Goal: Task Accomplishment & Management: Use online tool/utility

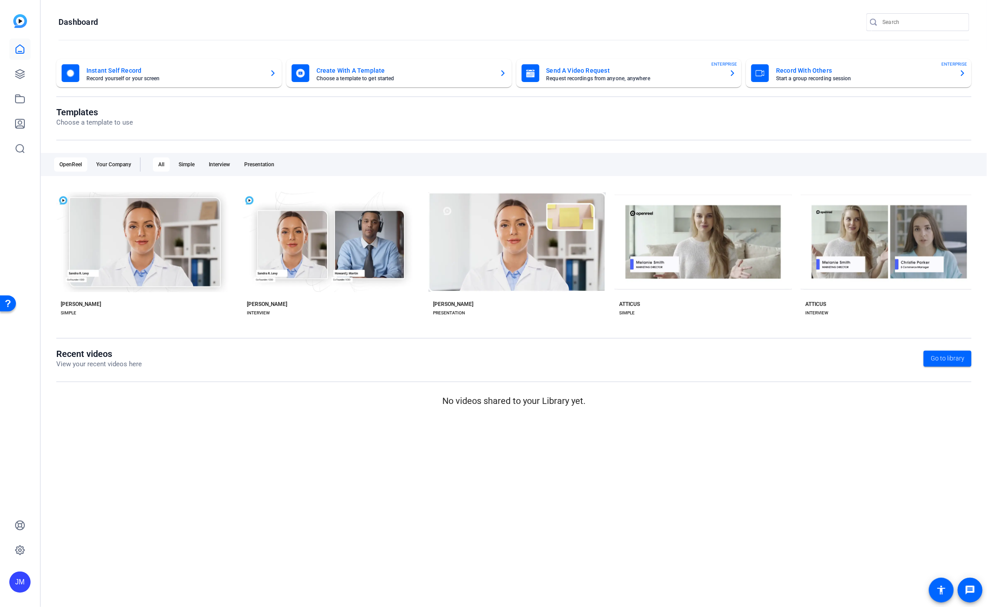
click at [23, 587] on div "JM" at bounding box center [19, 581] width 21 height 21
click at [299, 467] on div at bounding box center [493, 303] width 987 height 607
click at [935, 362] on span "Go to library" at bounding box center [948, 358] width 34 height 9
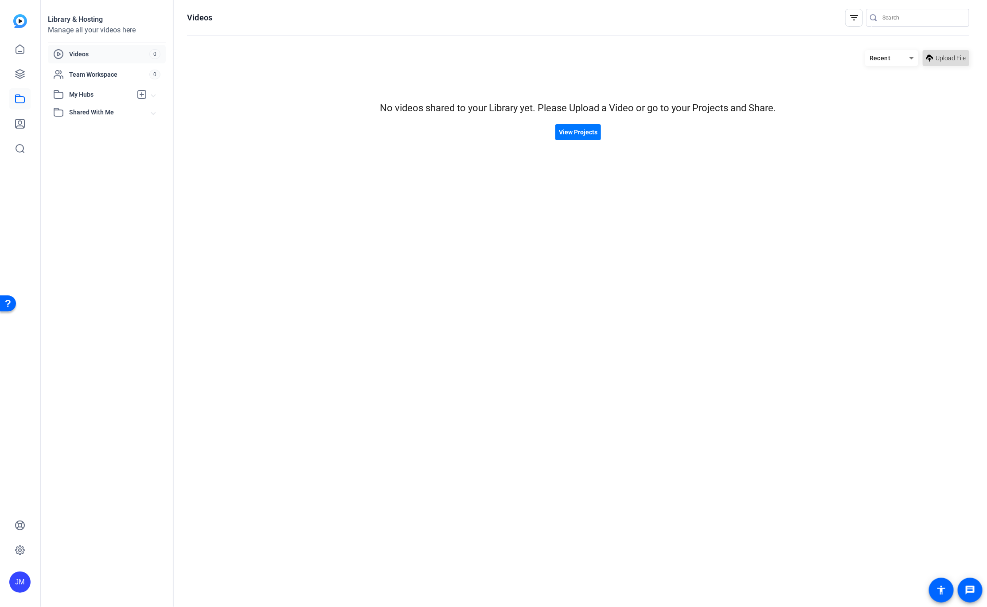
click at [944, 57] on span "Upload File" at bounding box center [951, 58] width 30 height 9
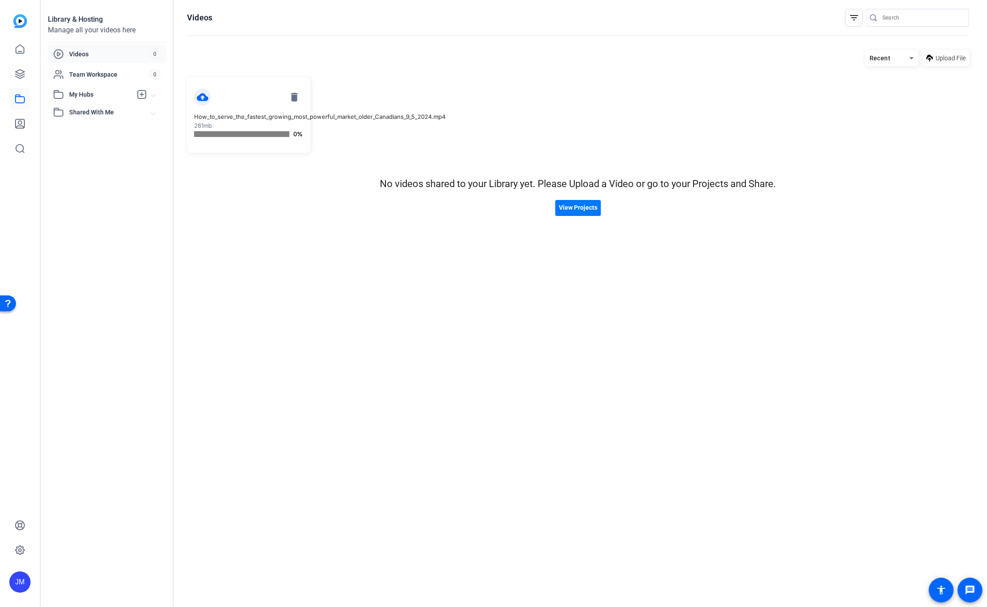
click at [199, 101] on mat-icon "cloud_upload" at bounding box center [202, 97] width 17 height 17
click at [205, 95] on mat-icon "cloud_upload" at bounding box center [202, 97] width 17 height 17
click at [296, 98] on mat-icon "delete" at bounding box center [294, 97] width 17 height 17
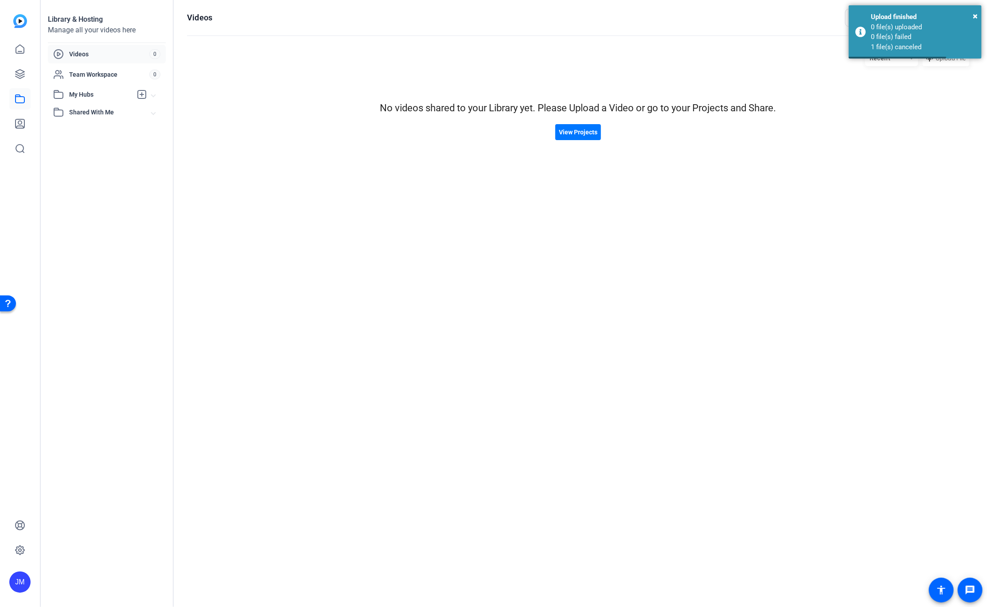
click at [771, 152] on hosting-listing "Recent Upload File No videos shared to your Library yet. Please Upload a Video …" at bounding box center [578, 320] width 783 height 548
click at [975, 16] on span "×" at bounding box center [975, 16] width 5 height 11
click at [949, 62] on span "Upload File" at bounding box center [951, 58] width 30 height 9
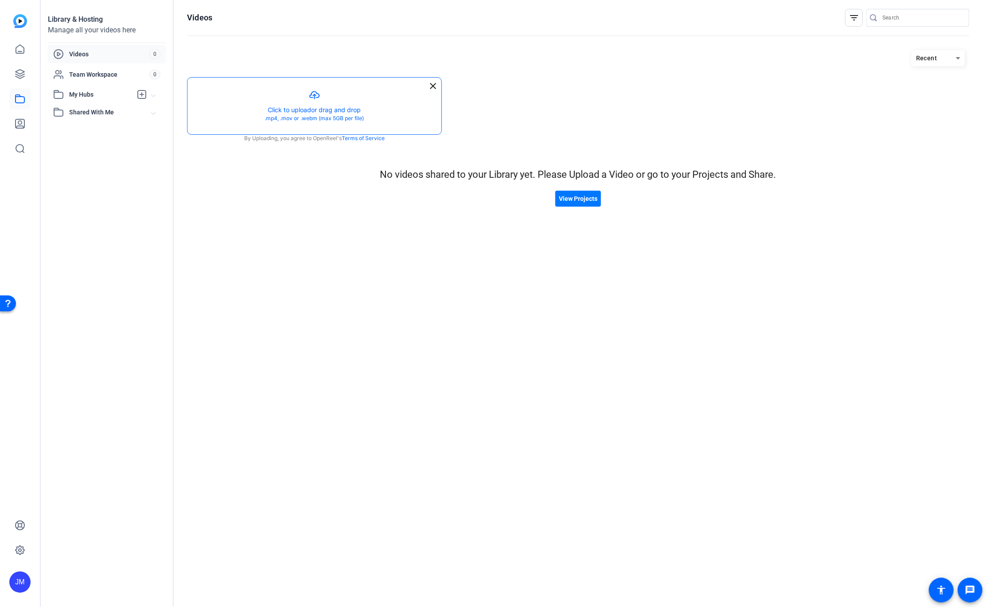
click at [366, 98] on button "button" at bounding box center [315, 106] width 254 height 57
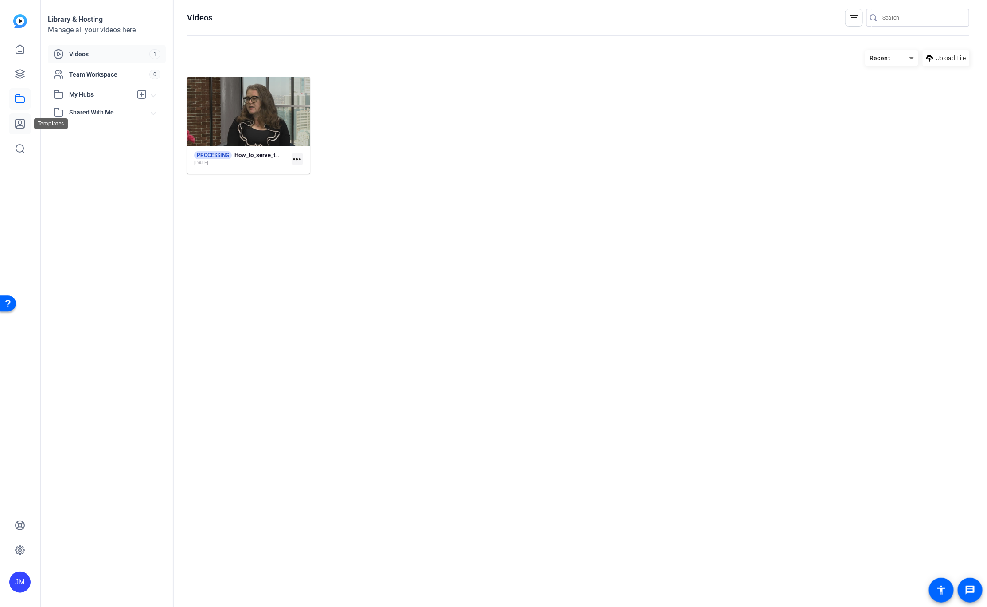
click at [24, 124] on icon at bounding box center [20, 123] width 9 height 9
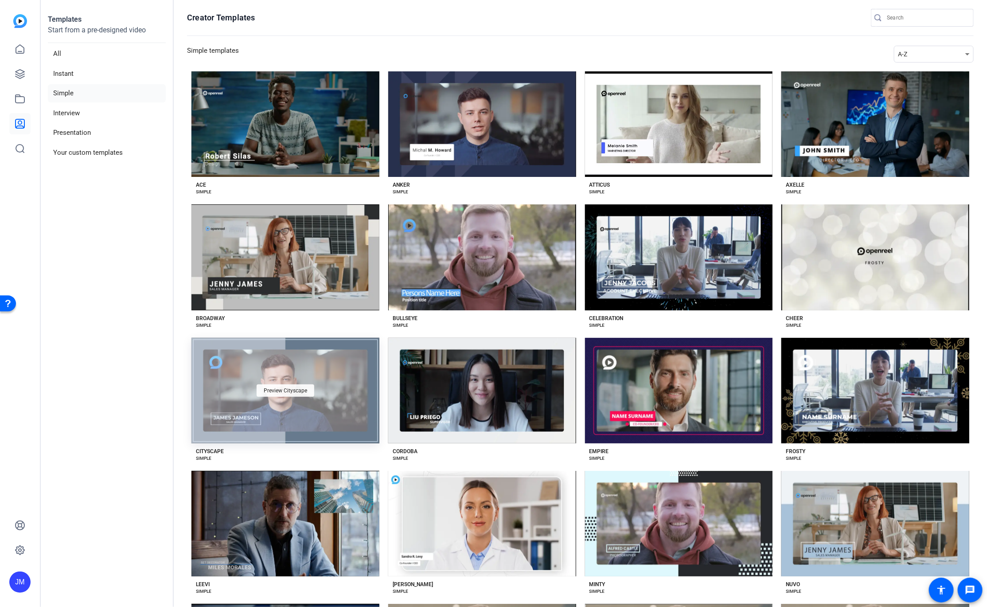
click at [262, 387] on div "Preview Cityscape" at bounding box center [286, 390] width 58 height 12
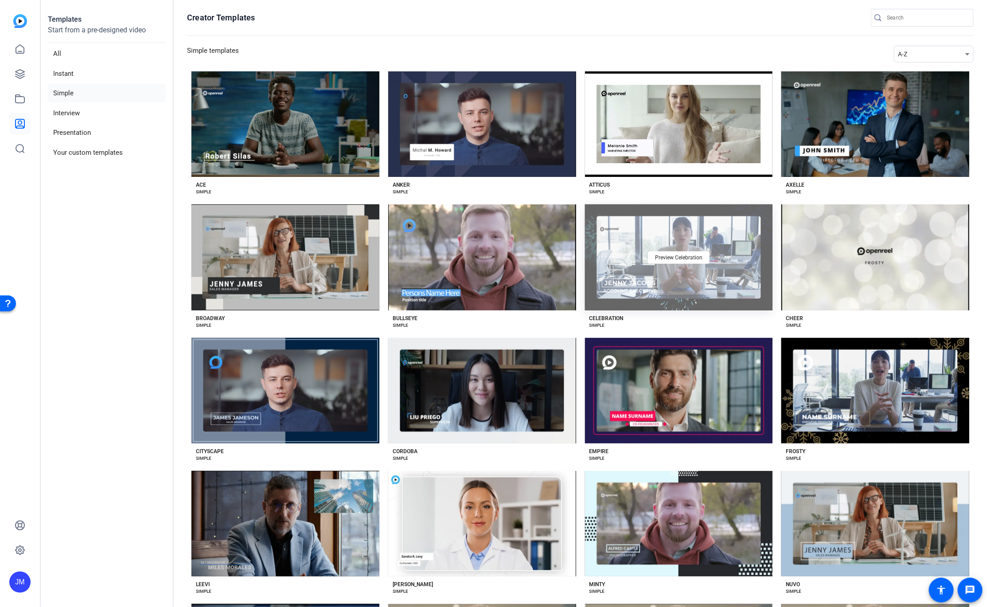
click at [654, 268] on div "Preview Celebration" at bounding box center [679, 257] width 188 height 106
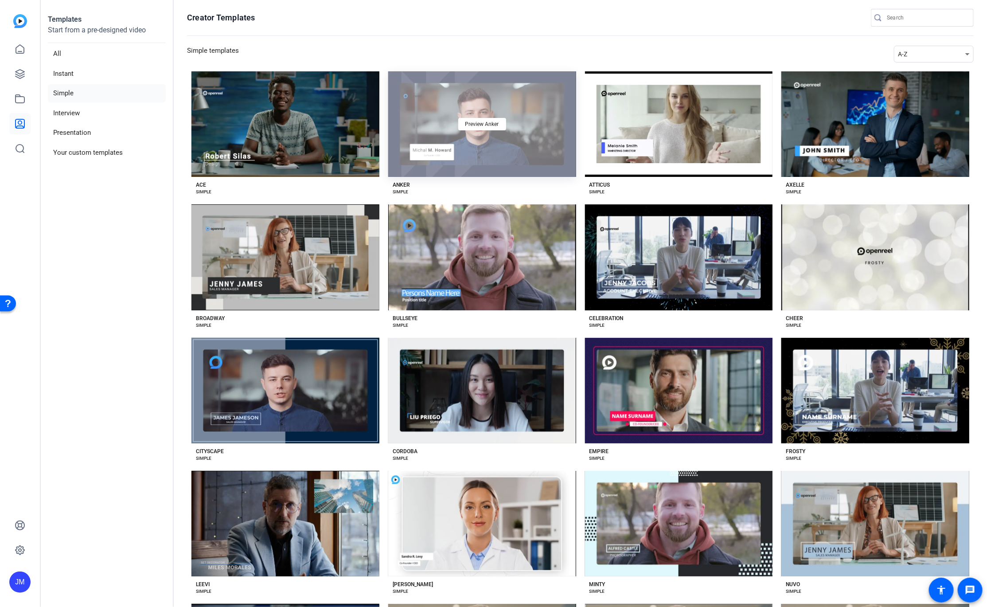
click at [493, 140] on div "Preview Anker" at bounding box center [482, 124] width 188 height 106
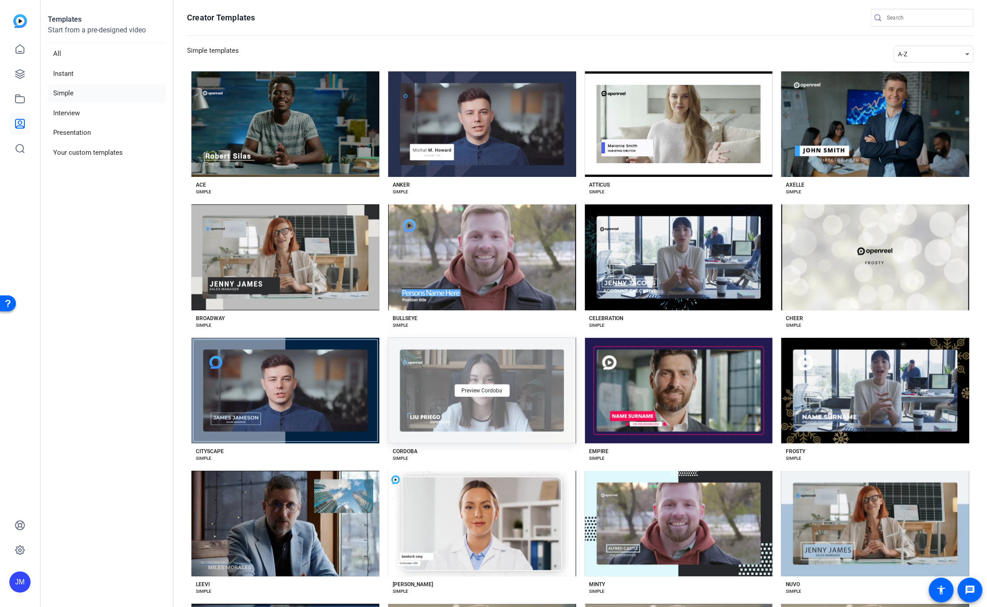
click at [482, 404] on div "Preview Cordoba" at bounding box center [482, 391] width 188 height 106
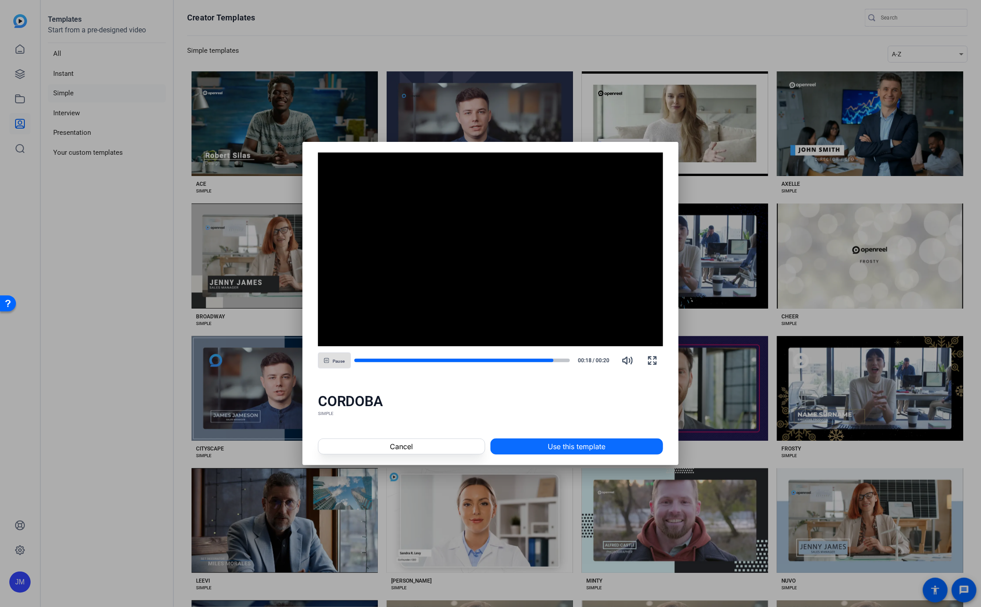
click at [567, 447] on span "Use this template" at bounding box center [577, 446] width 58 height 11
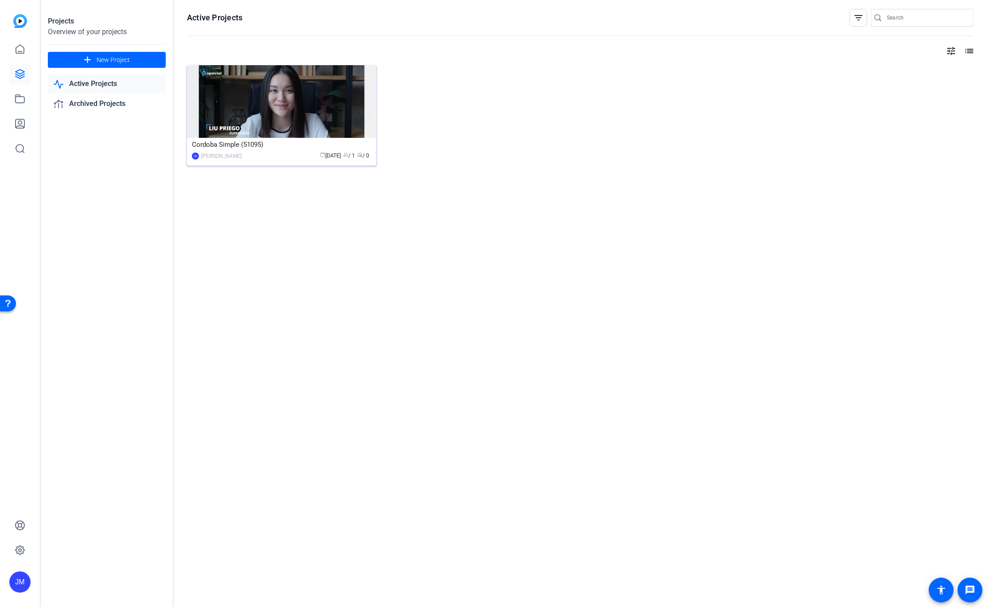
click at [293, 132] on img at bounding box center [281, 101] width 189 height 73
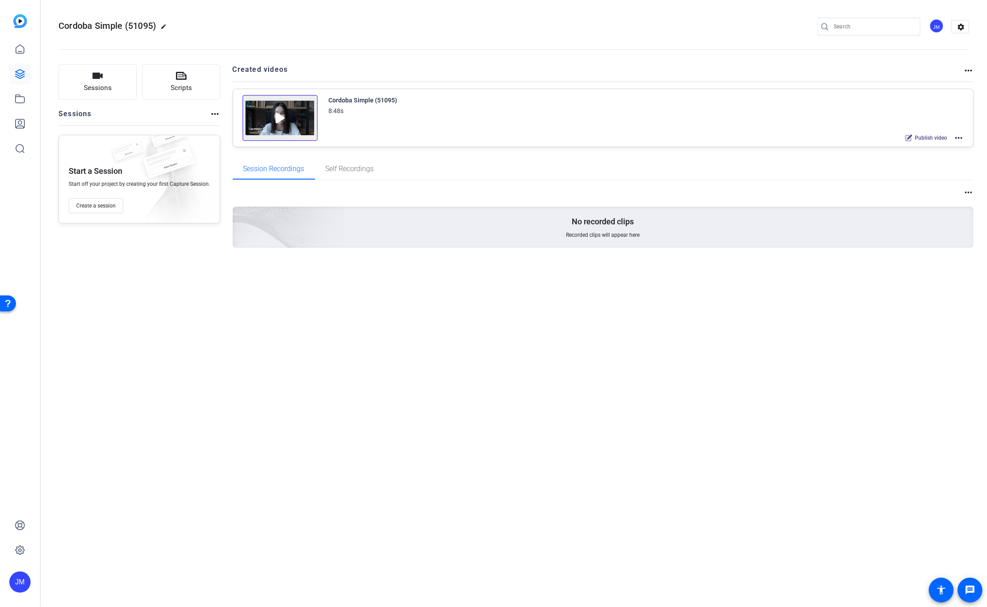
click at [273, 115] on img at bounding box center [280, 118] width 75 height 46
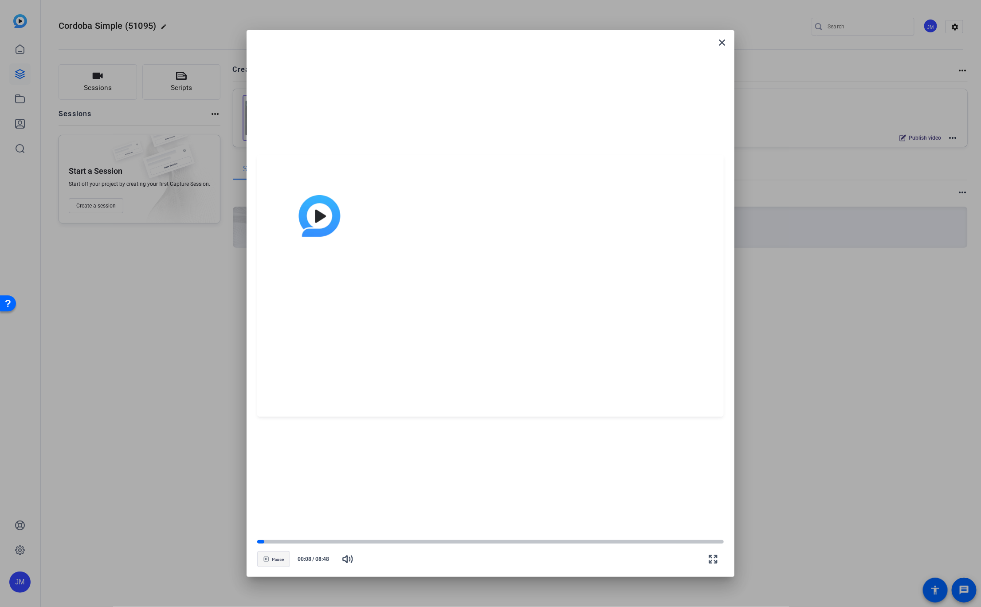
click at [273, 560] on span "Pause" at bounding box center [278, 559] width 12 height 5
click at [725, 48] on mat-icon "close" at bounding box center [721, 42] width 11 height 11
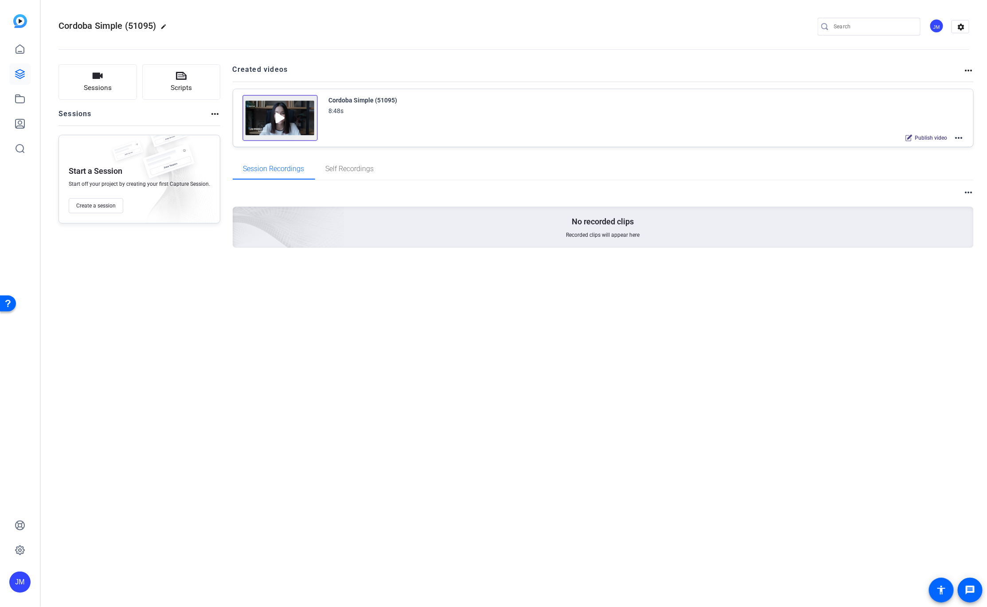
click at [961, 137] on mat-icon "more_horiz" at bounding box center [959, 138] width 11 height 11
click at [931, 148] on span "Edit in Creator" at bounding box center [927, 149] width 62 height 11
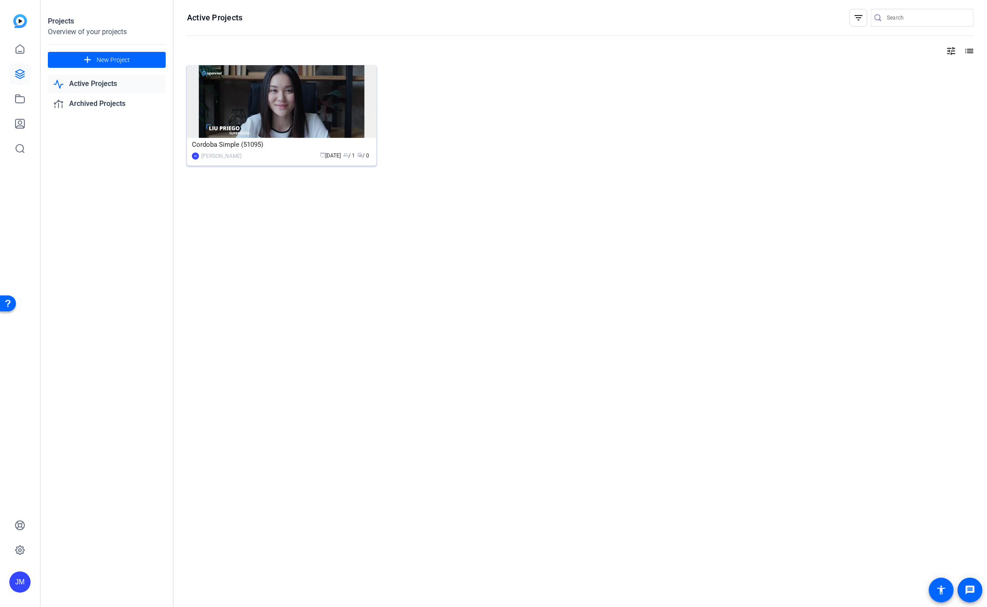
click at [289, 115] on img at bounding box center [281, 101] width 189 height 73
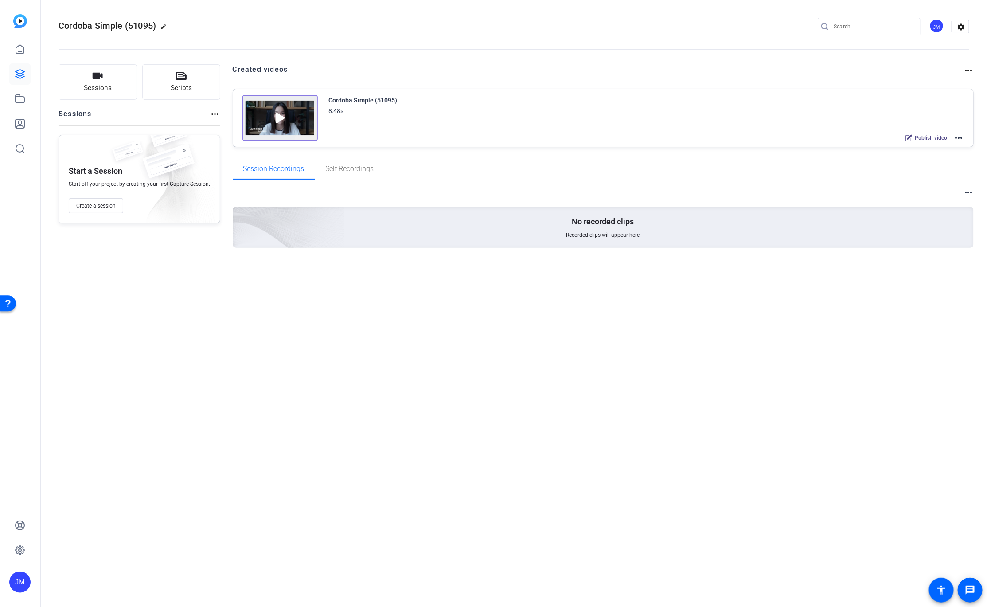
click at [958, 137] on mat-icon "more_horiz" at bounding box center [959, 138] width 11 height 11
click at [956, 145] on span "Edit in Creator" at bounding box center [927, 149] width 62 height 11
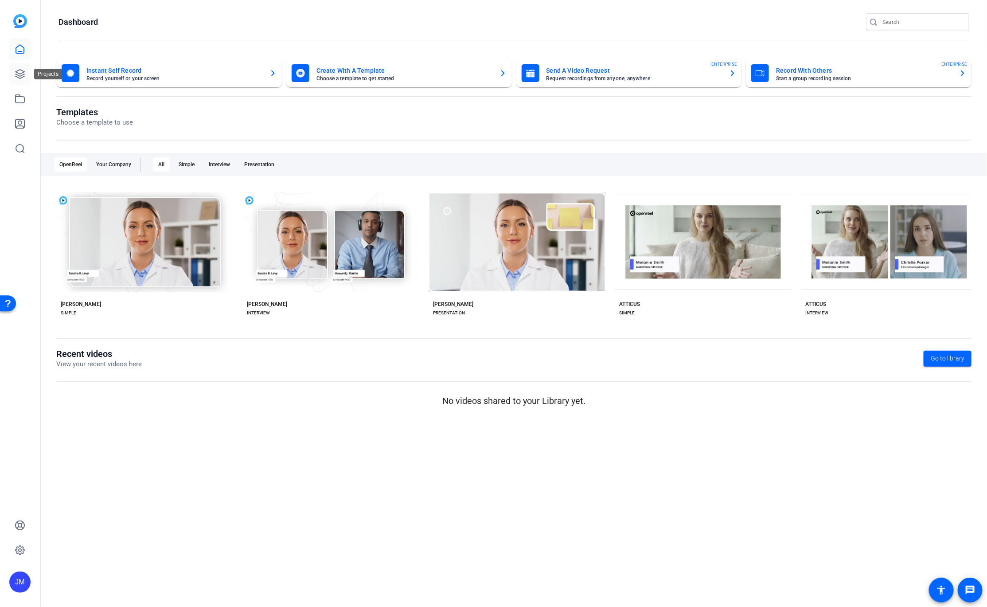
click at [16, 79] on icon at bounding box center [20, 74] width 11 height 11
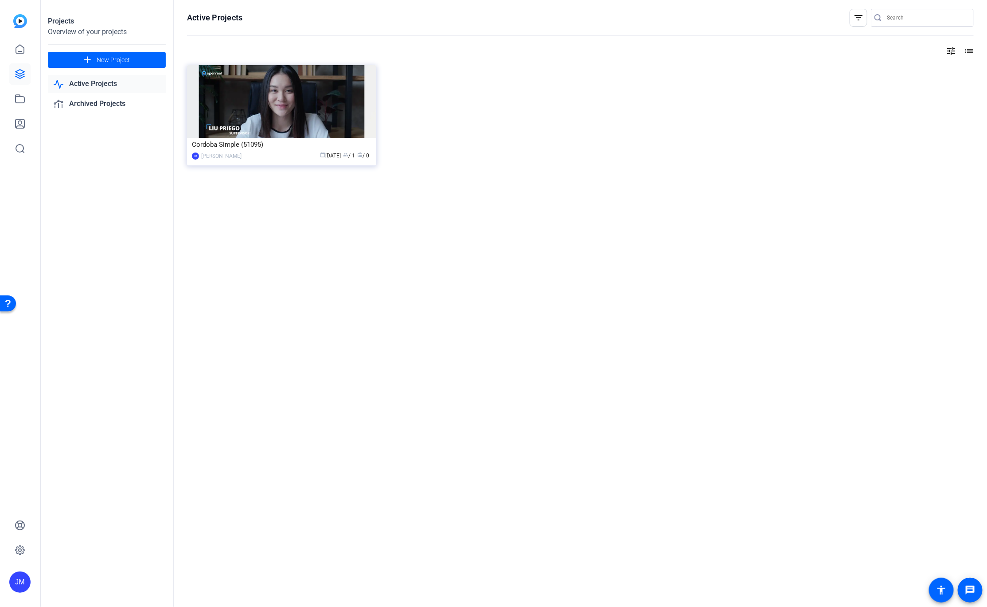
click at [97, 80] on link "Active Projects" at bounding box center [107, 84] width 118 height 18
click at [98, 85] on link "Active Projects" at bounding box center [107, 84] width 118 height 18
drag, startPoint x: 263, startPoint y: 94, endPoint x: 237, endPoint y: 109, distance: 30.4
click at [237, 109] on img at bounding box center [281, 101] width 189 height 73
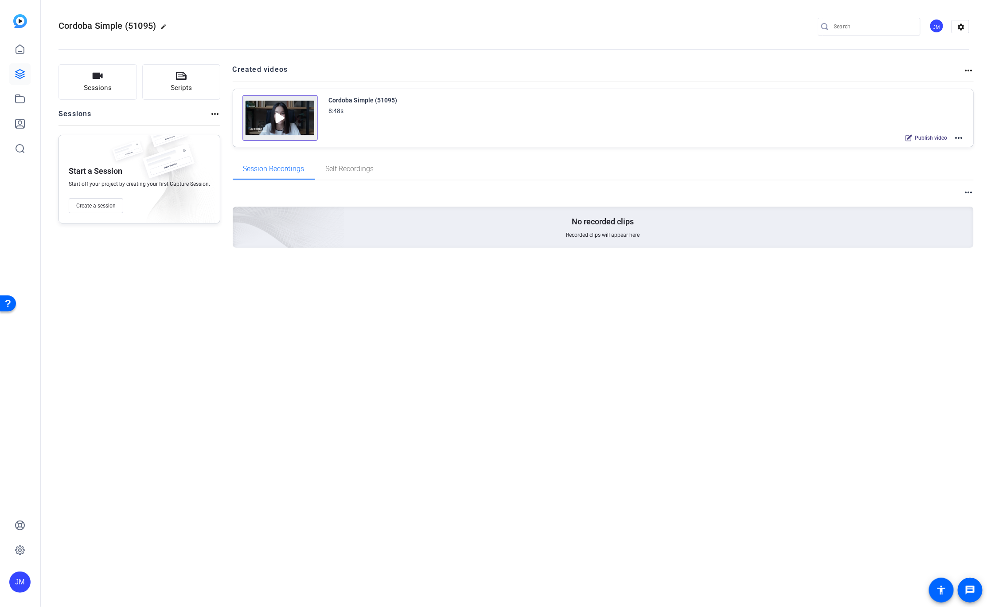
click at [213, 116] on mat-icon "more_horiz" at bounding box center [215, 114] width 11 height 11
click at [201, 311] on div at bounding box center [493, 303] width 987 height 607
click at [960, 140] on mat-icon "more_horiz" at bounding box center [959, 138] width 11 height 11
click at [918, 145] on span "Edit in Creator" at bounding box center [927, 149] width 62 height 11
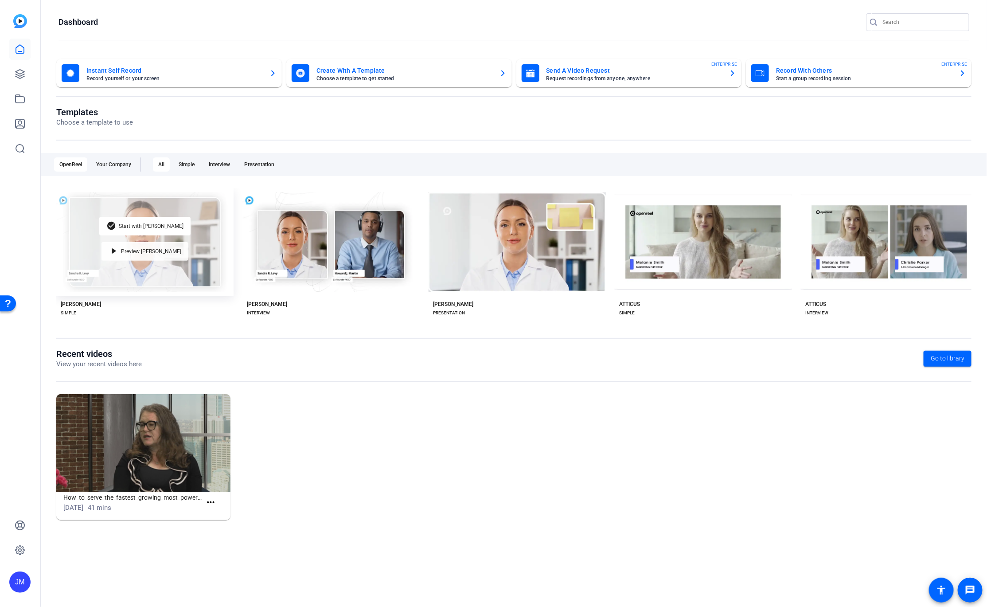
click at [134, 250] on div "play_arrow Preview [PERSON_NAME]" at bounding box center [145, 251] width 87 height 19
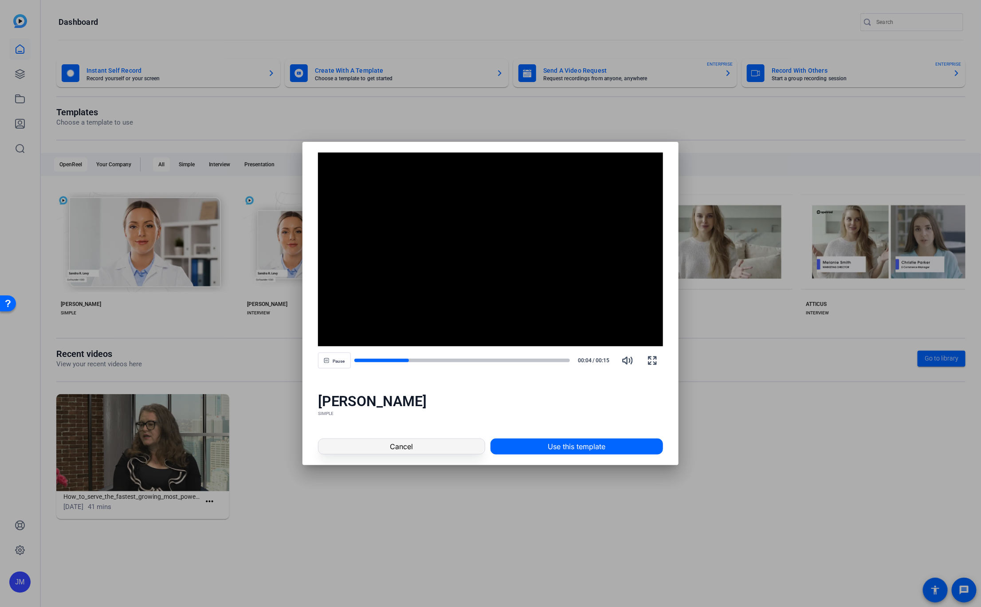
click at [396, 450] on span "Cancel" at bounding box center [401, 446] width 23 height 11
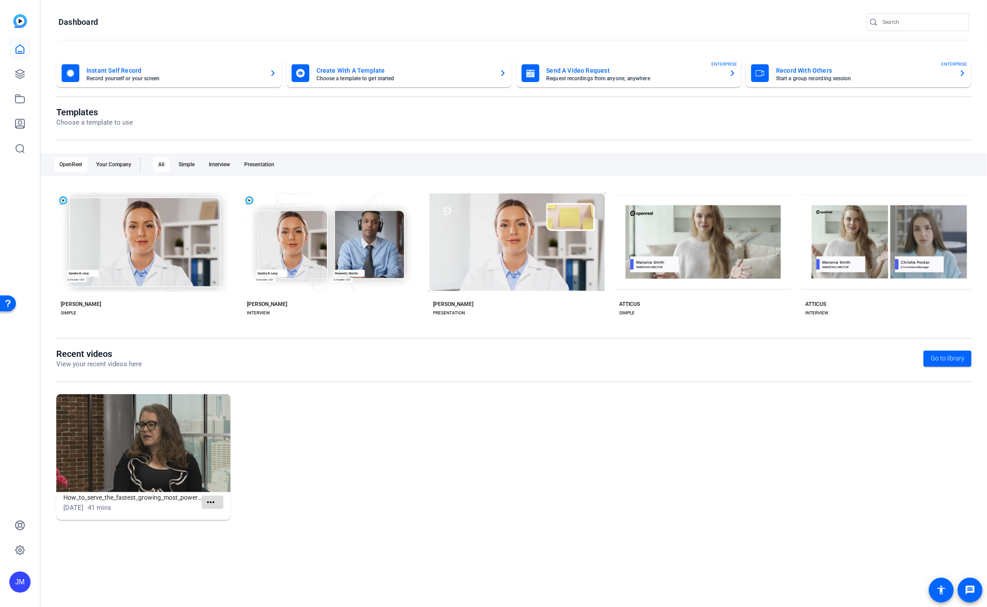
click at [213, 501] on mat-icon "more_horiz" at bounding box center [210, 502] width 11 height 11
click at [290, 483] on div at bounding box center [493, 303] width 987 height 607
click at [189, 166] on div "Simple" at bounding box center [186, 164] width 27 height 14
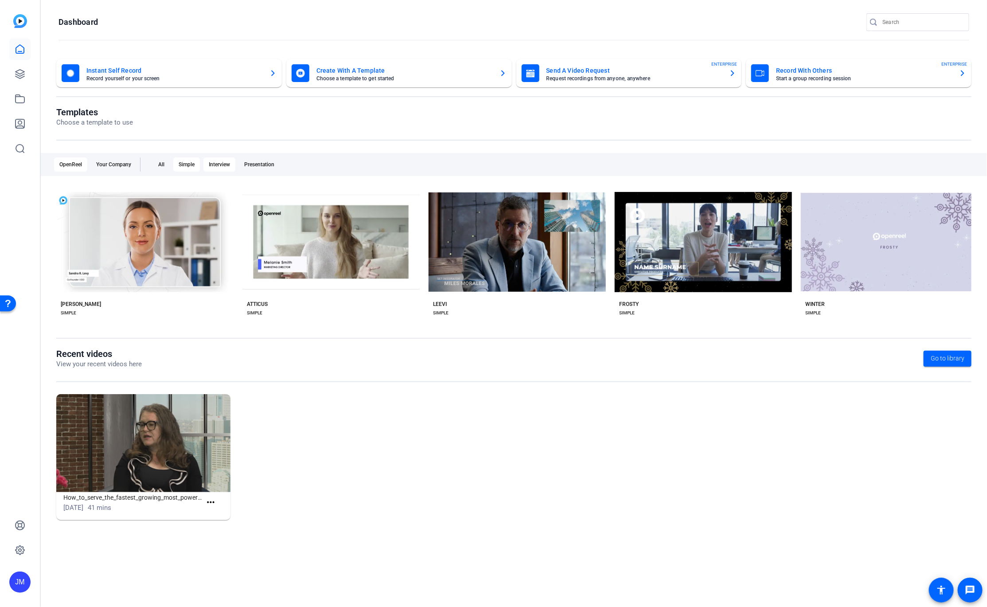
click at [209, 165] on div "Interview" at bounding box center [219, 164] width 32 height 14
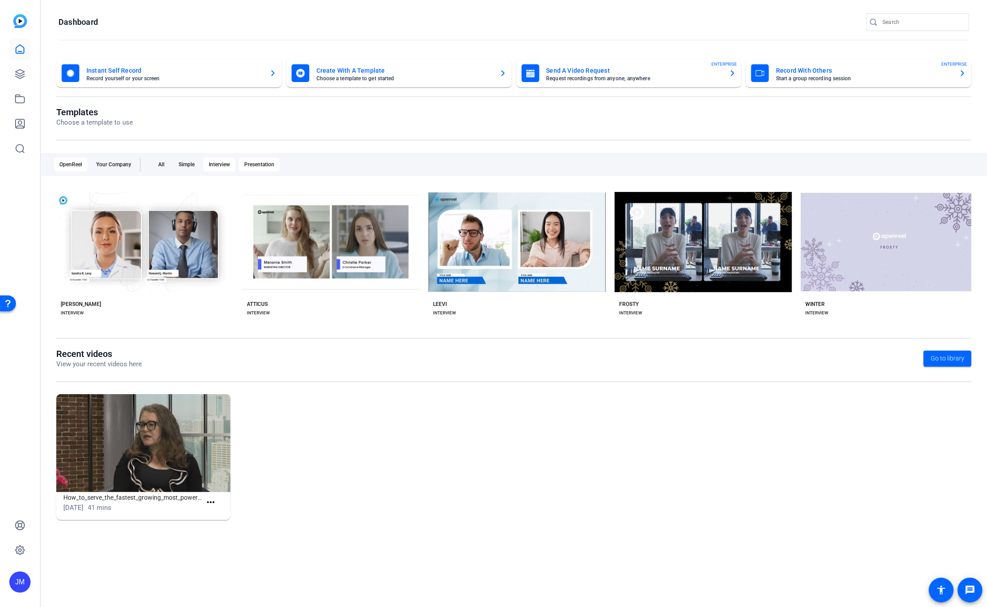
click at [254, 164] on div "Presentation" at bounding box center [259, 164] width 41 height 14
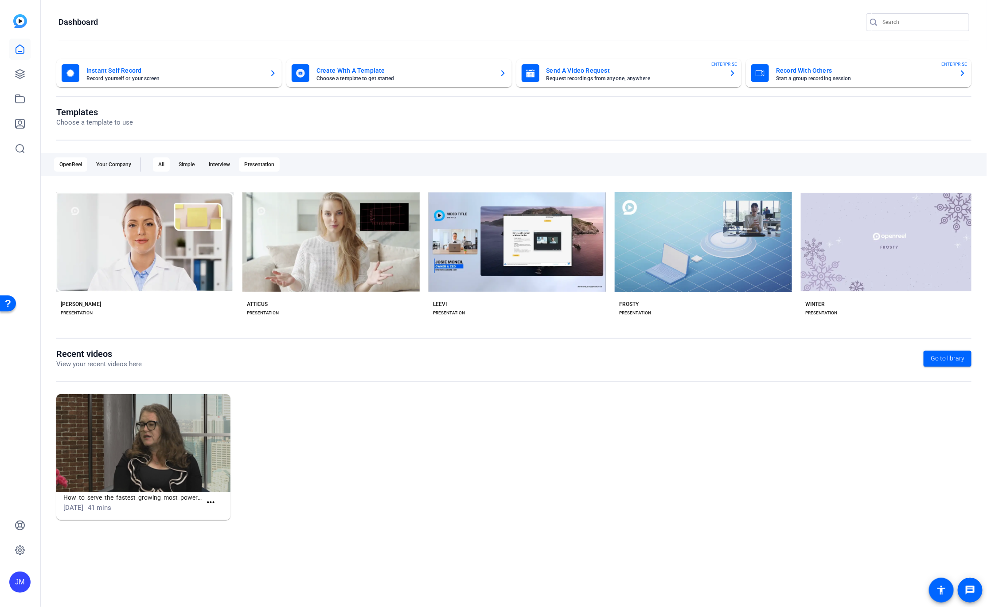
click at [157, 164] on div "All" at bounding box center [161, 164] width 17 height 14
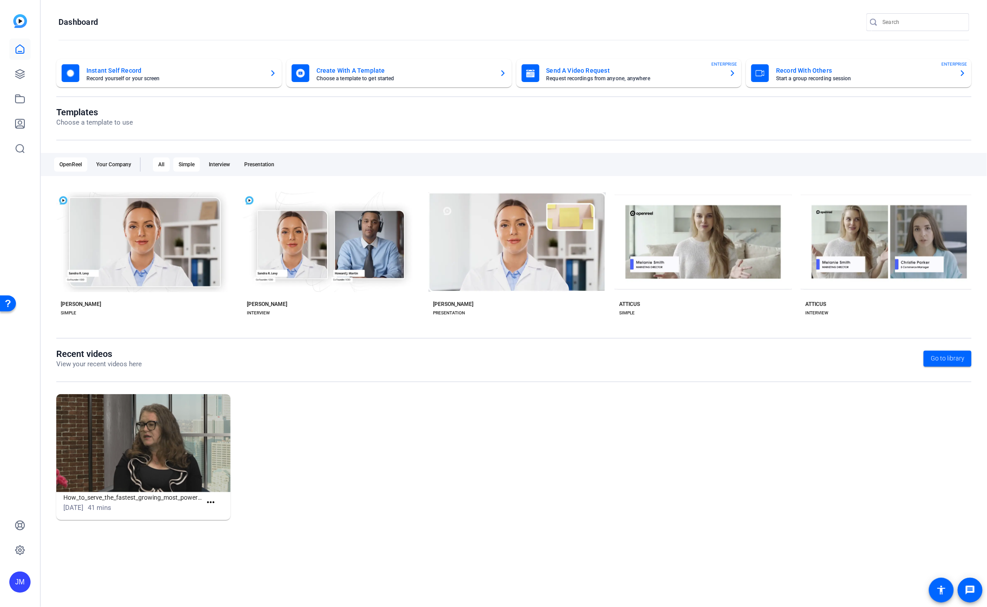
click at [185, 164] on div "Simple" at bounding box center [186, 164] width 27 height 14
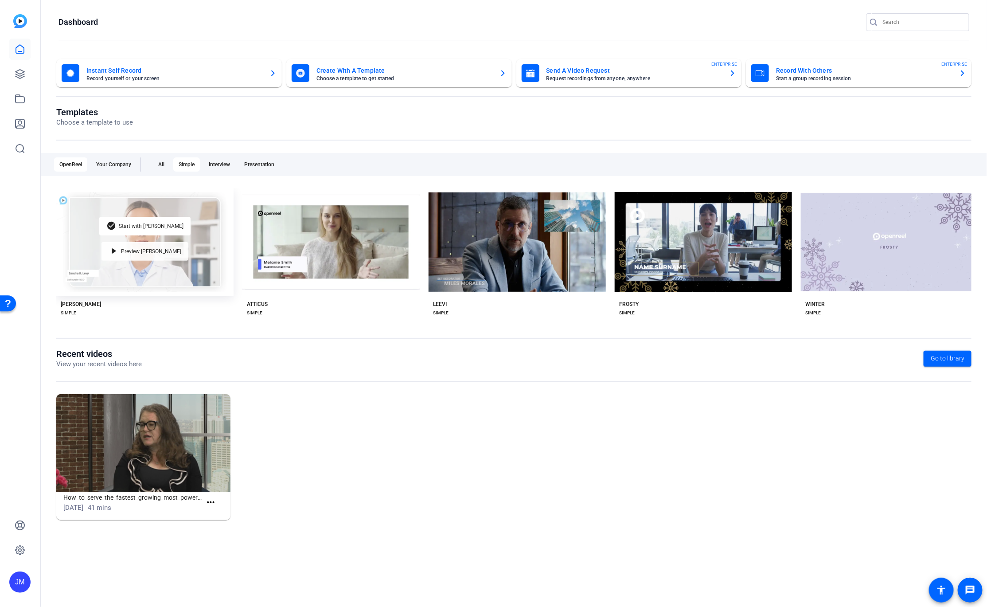
click at [173, 245] on div "play_arrow Preview Matti" at bounding box center [145, 251] width 87 height 19
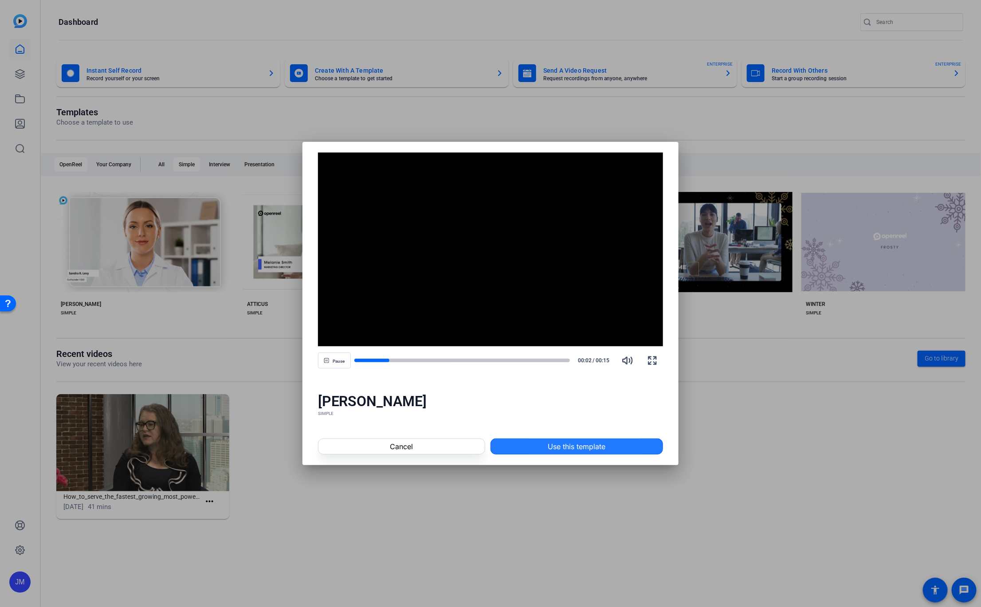
click at [539, 452] on span at bounding box center [577, 446] width 172 height 21
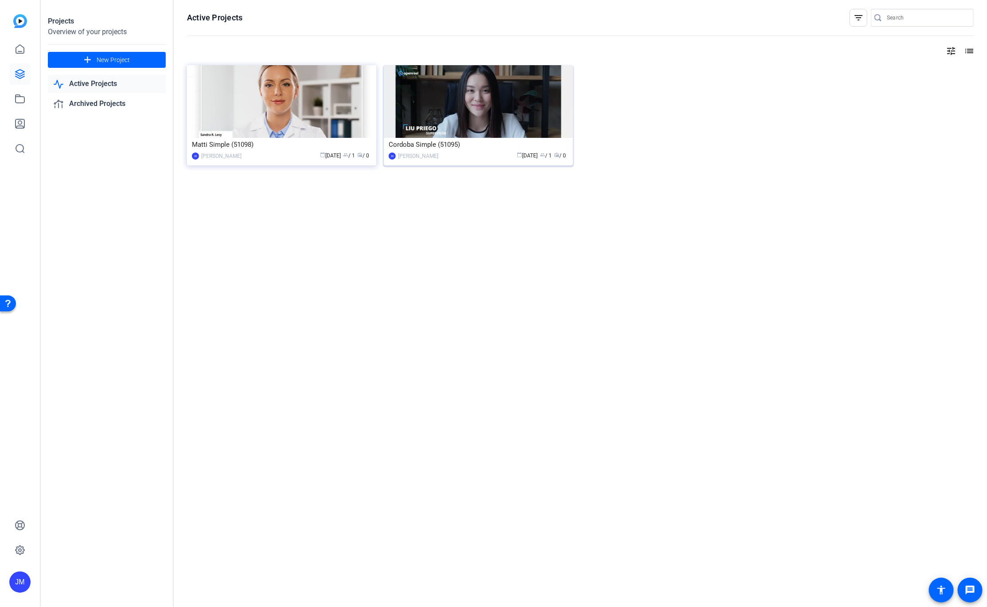
click at [488, 110] on img at bounding box center [478, 101] width 189 height 73
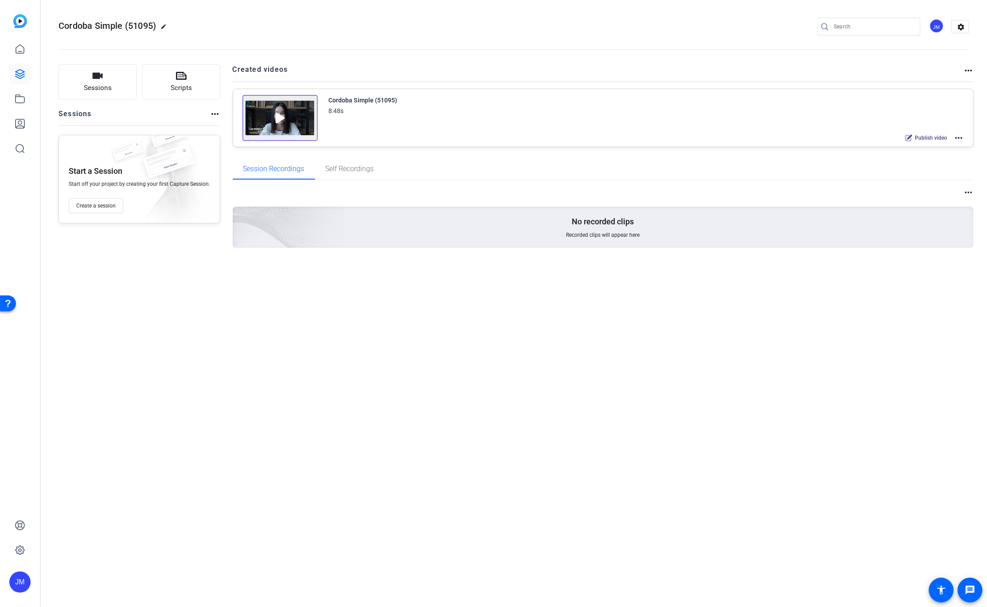
click at [962, 134] on mat-icon "more_horiz" at bounding box center [959, 138] width 11 height 11
click at [917, 144] on span "Edit in Creator" at bounding box center [927, 149] width 62 height 11
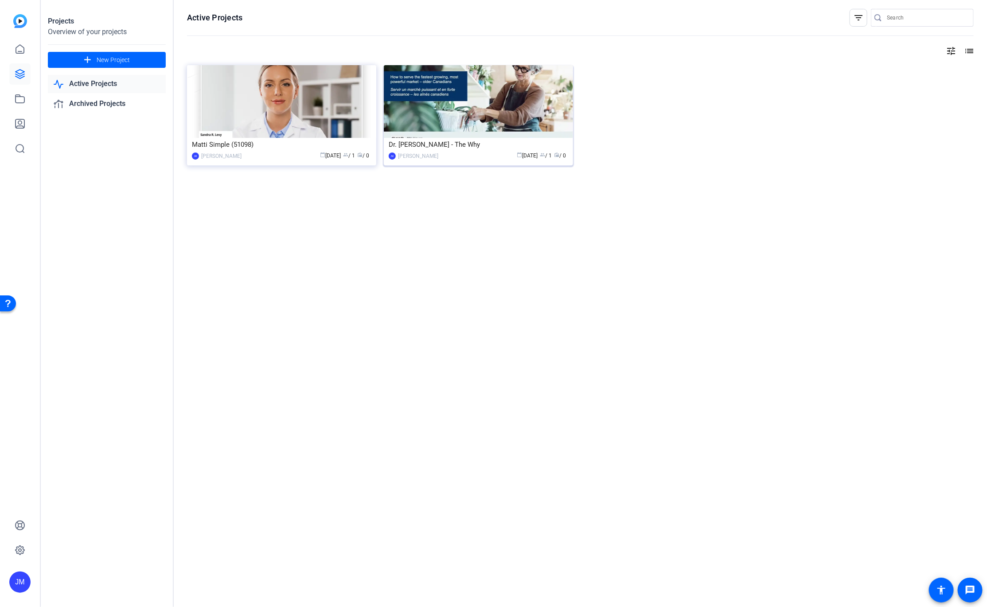
click at [479, 113] on img at bounding box center [478, 101] width 189 height 73
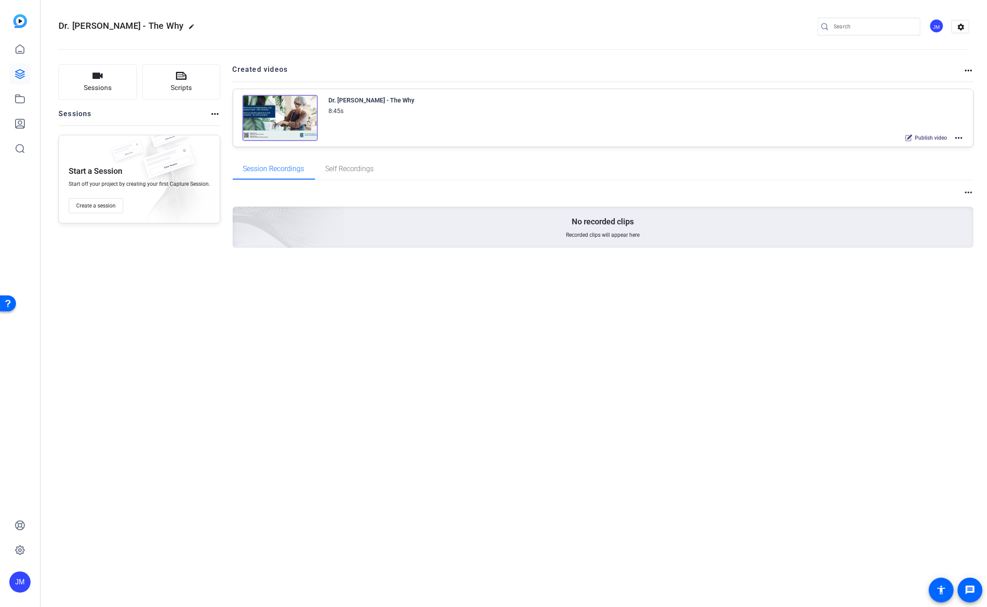
click at [959, 137] on mat-icon "more_horiz" at bounding box center [959, 138] width 11 height 11
click at [930, 169] on span "Duplicate in new Project" at bounding box center [927, 171] width 62 height 11
click at [958, 137] on mat-icon "more_horiz" at bounding box center [959, 138] width 11 height 11
click at [944, 145] on span "Edit in Creator" at bounding box center [927, 149] width 62 height 11
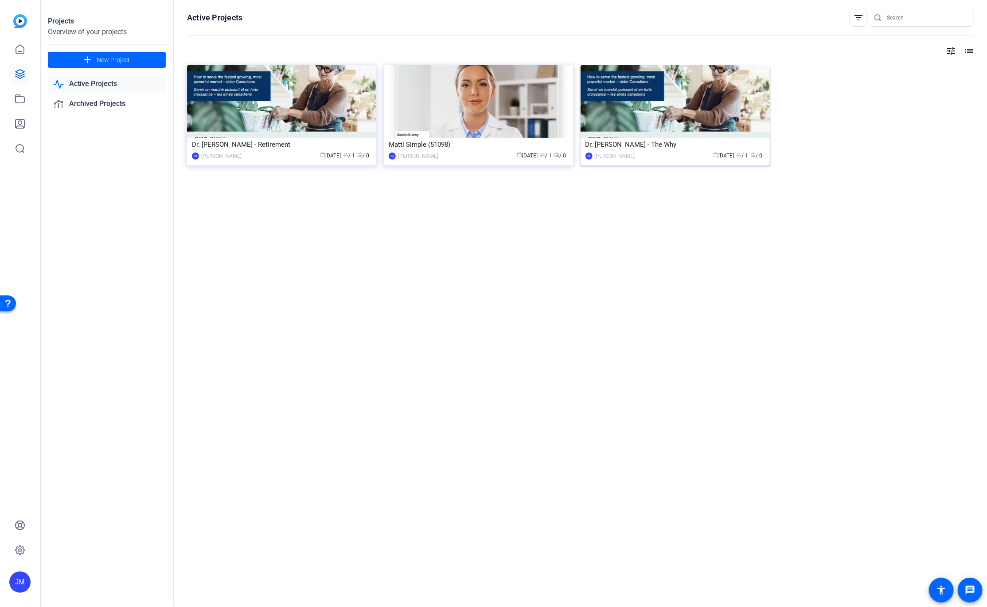
click at [636, 132] on img at bounding box center [675, 101] width 189 height 73
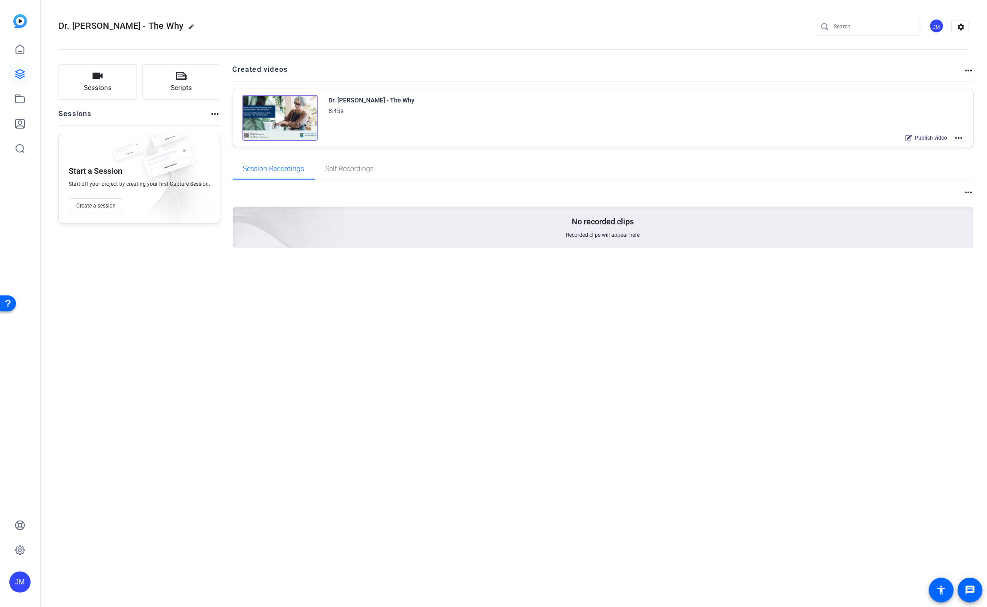
click at [957, 140] on mat-icon "more_horiz" at bounding box center [959, 138] width 11 height 11
click at [922, 147] on span "Edit in Creator" at bounding box center [927, 149] width 62 height 11
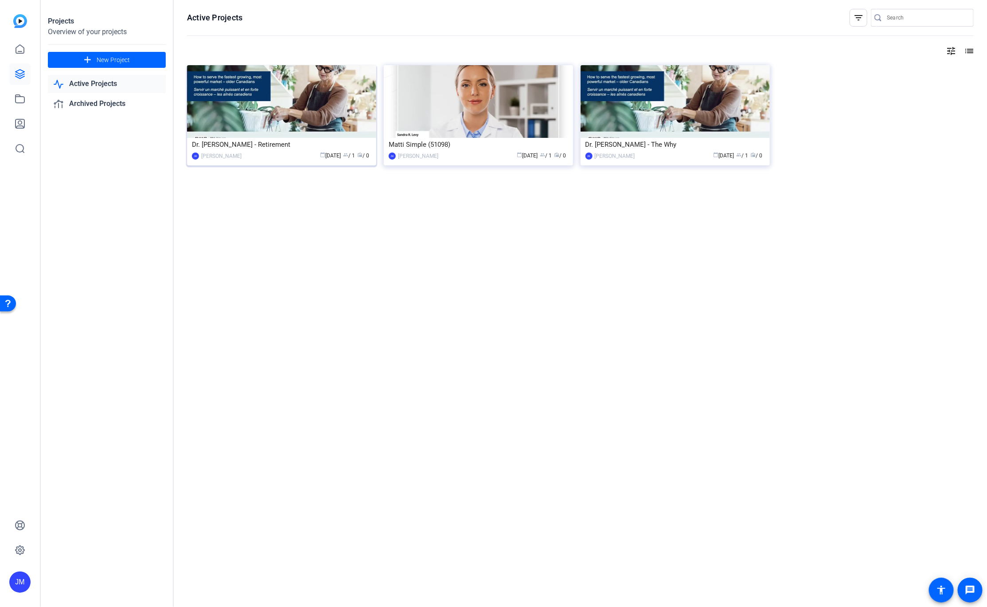
click at [238, 107] on img at bounding box center [281, 101] width 189 height 73
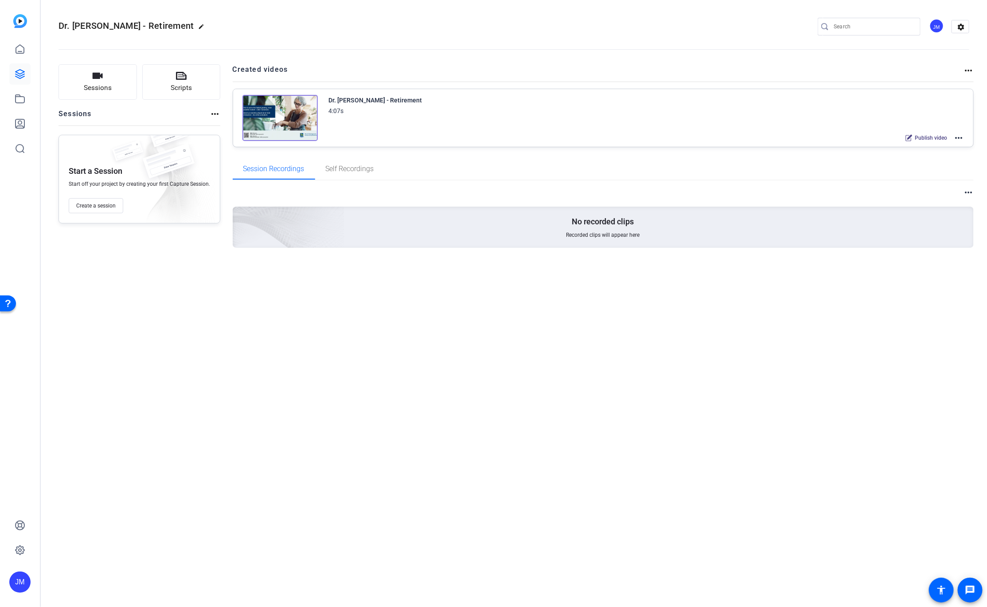
click at [959, 139] on mat-icon "more_horiz" at bounding box center [959, 138] width 11 height 11
click at [940, 151] on span "Edit in Creator" at bounding box center [927, 149] width 62 height 11
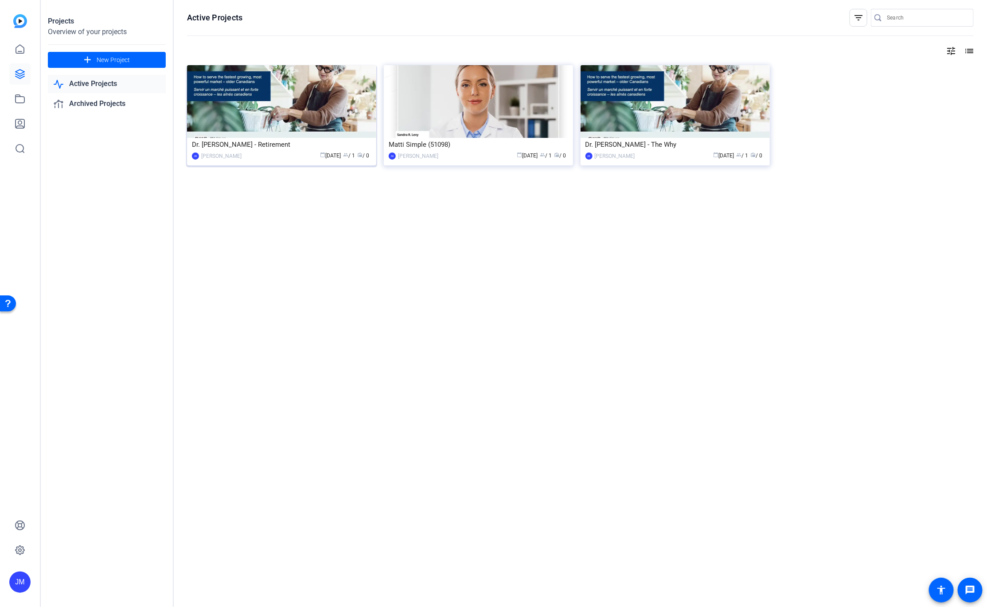
click at [267, 116] on img at bounding box center [281, 101] width 189 height 73
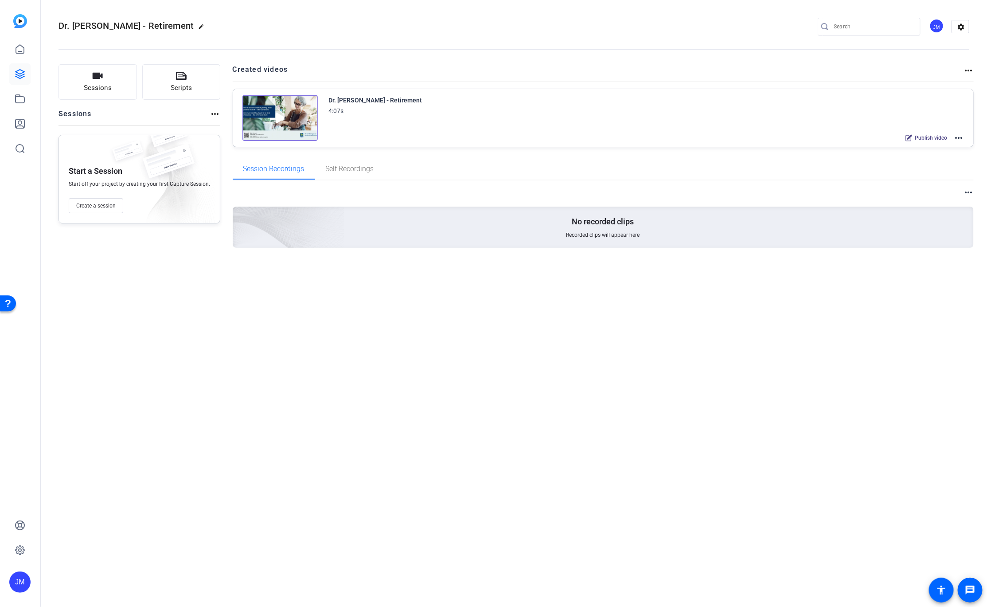
click at [957, 137] on mat-icon "more_horiz" at bounding box center [959, 138] width 11 height 11
click at [951, 145] on span "Edit in Creator" at bounding box center [927, 149] width 62 height 11
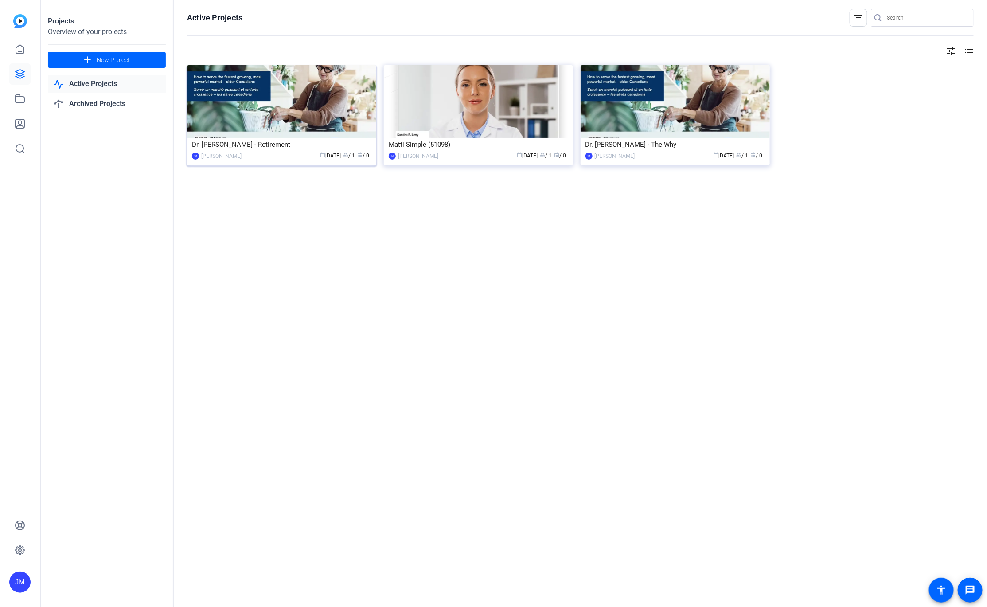
click at [274, 106] on img at bounding box center [281, 101] width 189 height 73
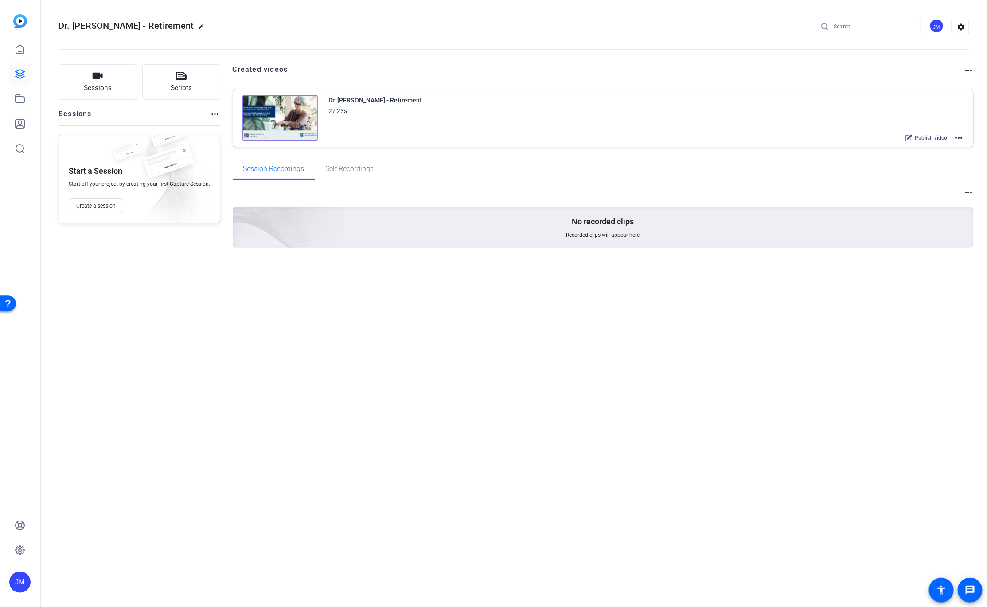
click at [283, 110] on img at bounding box center [280, 118] width 75 height 46
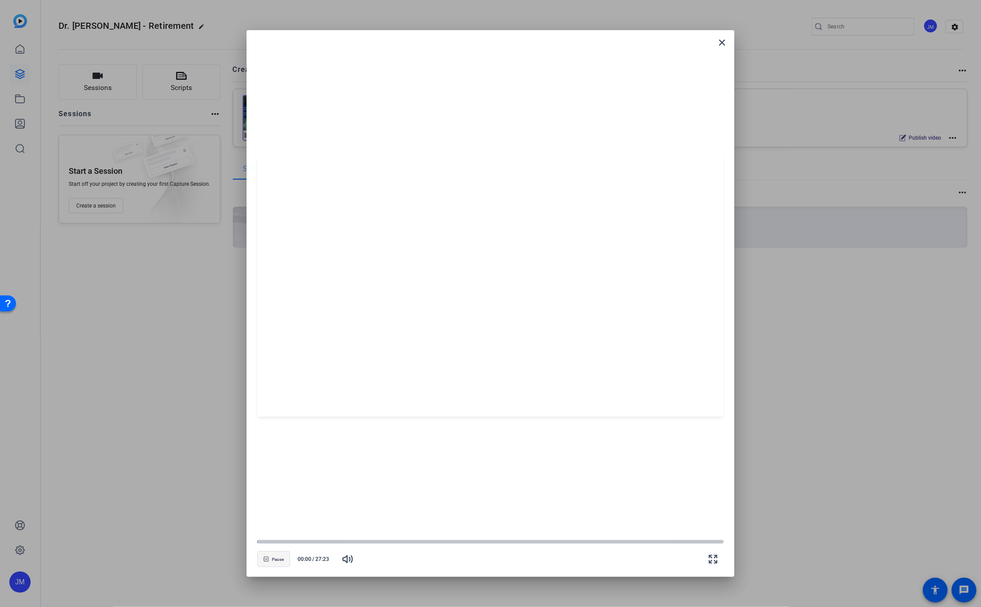
click at [277, 562] on span "Pause" at bounding box center [278, 559] width 12 height 5
click at [277, 562] on span "Play" at bounding box center [278, 559] width 8 height 5
click at [275, 560] on span "Pause" at bounding box center [278, 559] width 12 height 5
click at [299, 379] on div at bounding box center [490, 286] width 466 height 262
click at [0, 0] on mat-icon "close" at bounding box center [0, 0] width 0 height 0
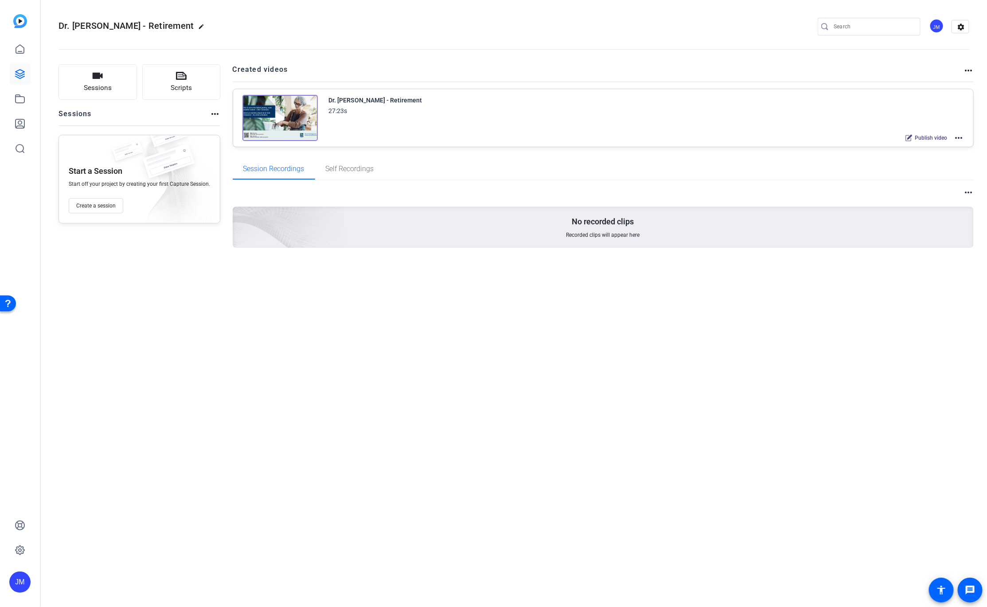
click at [958, 137] on mat-icon "more_horiz" at bounding box center [959, 138] width 11 height 11
click at [931, 145] on span "Edit in Creator" at bounding box center [927, 149] width 62 height 11
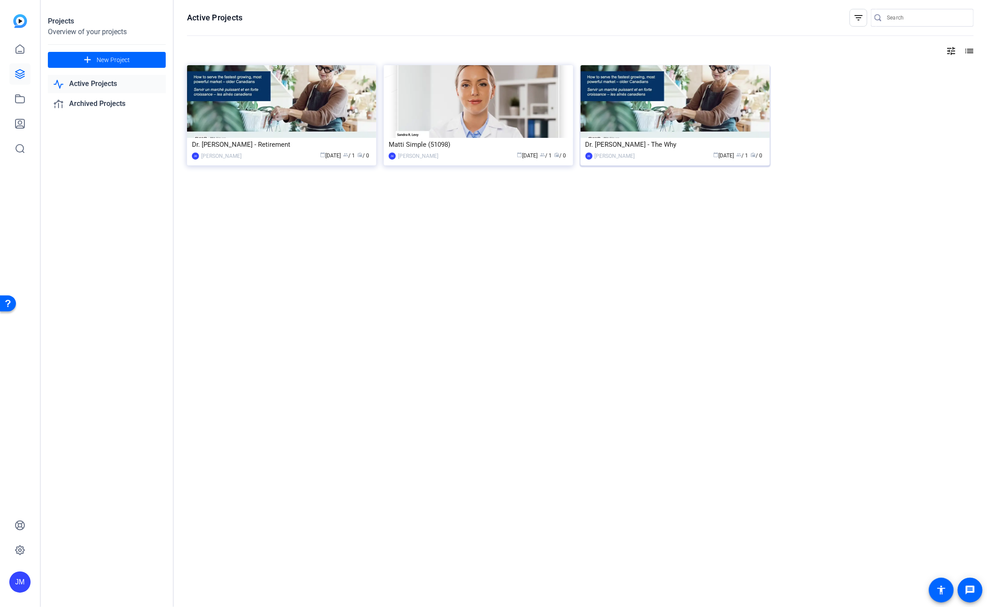
click at [677, 113] on img at bounding box center [675, 101] width 189 height 73
click at [261, 117] on img at bounding box center [281, 101] width 189 height 73
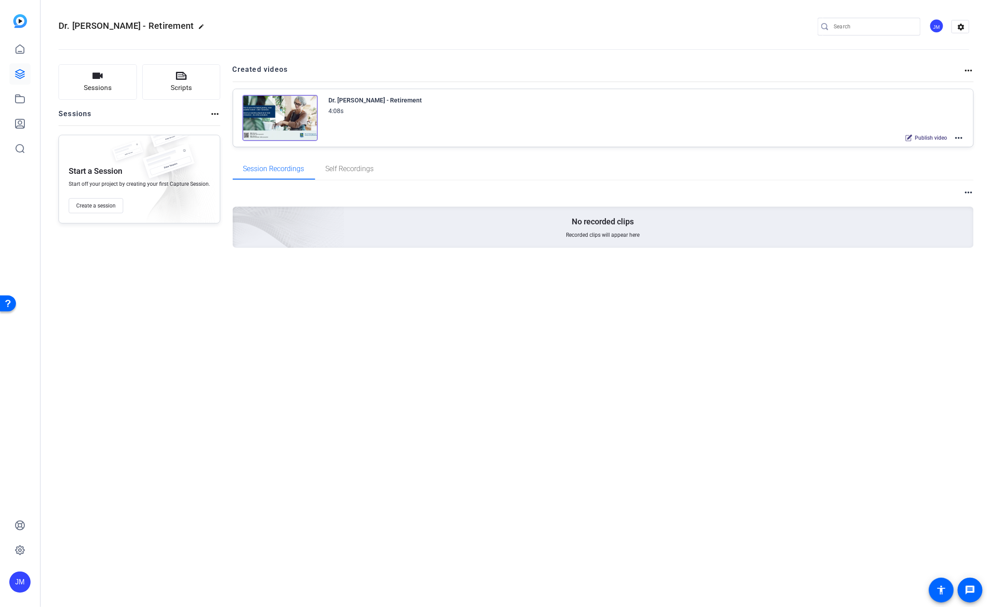
click at [955, 138] on mat-icon "more_horiz" at bounding box center [959, 138] width 11 height 11
click at [279, 117] on div at bounding box center [493, 303] width 987 height 607
click at [281, 117] on img at bounding box center [280, 118] width 75 height 46
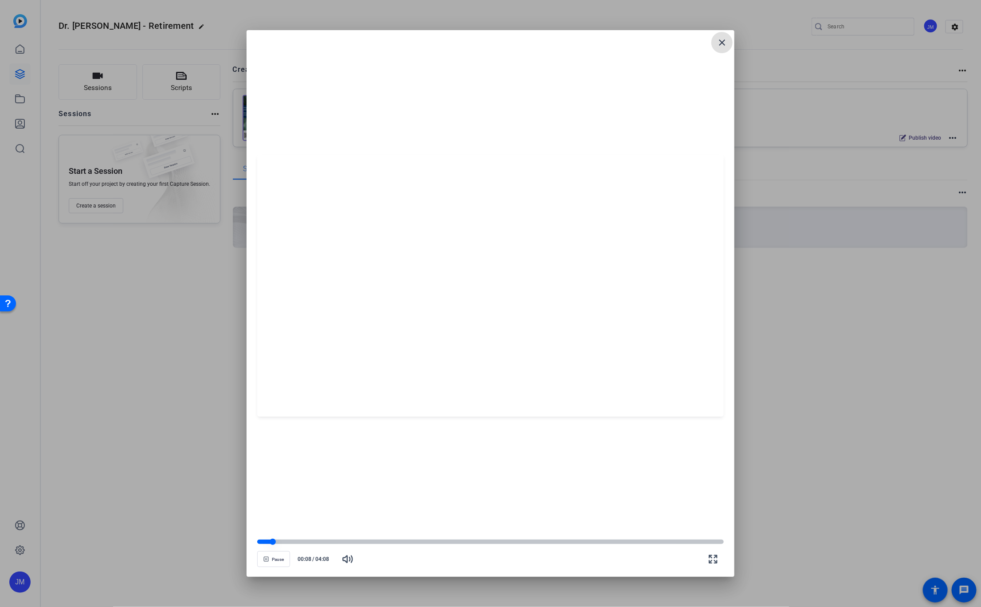
click at [707, 543] on div at bounding box center [490, 542] width 466 height 4
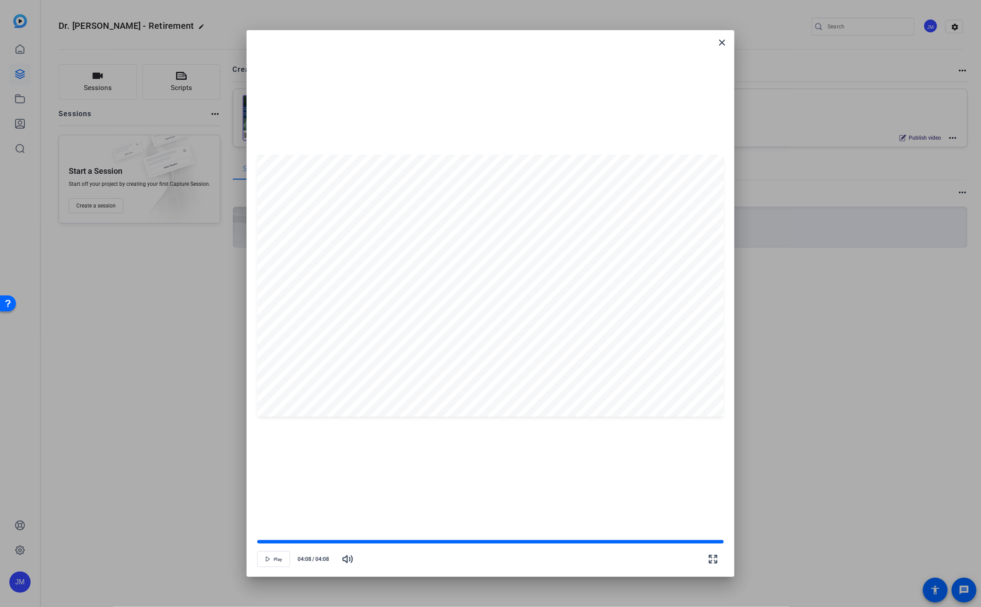
click at [452, 372] on div at bounding box center [490, 286] width 466 height 262
drag, startPoint x: 725, startPoint y: 542, endPoint x: 733, endPoint y: 542, distance: 8.4
click at [733, 542] on openreel-creator-preview-popup "close Play 04:08 / 04:08" at bounding box center [491, 303] width 488 height 546
click at [720, 41] on mat-icon "close" at bounding box center [721, 42] width 11 height 11
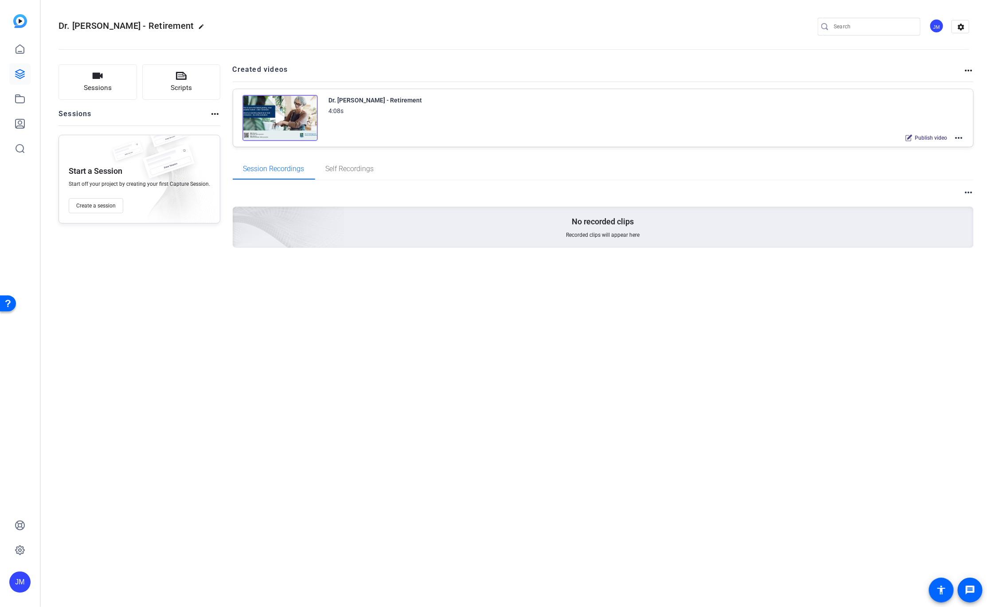
click at [959, 137] on mat-icon "more_horiz" at bounding box center [959, 138] width 11 height 11
click at [914, 144] on span "Edit in Creator" at bounding box center [927, 149] width 62 height 11
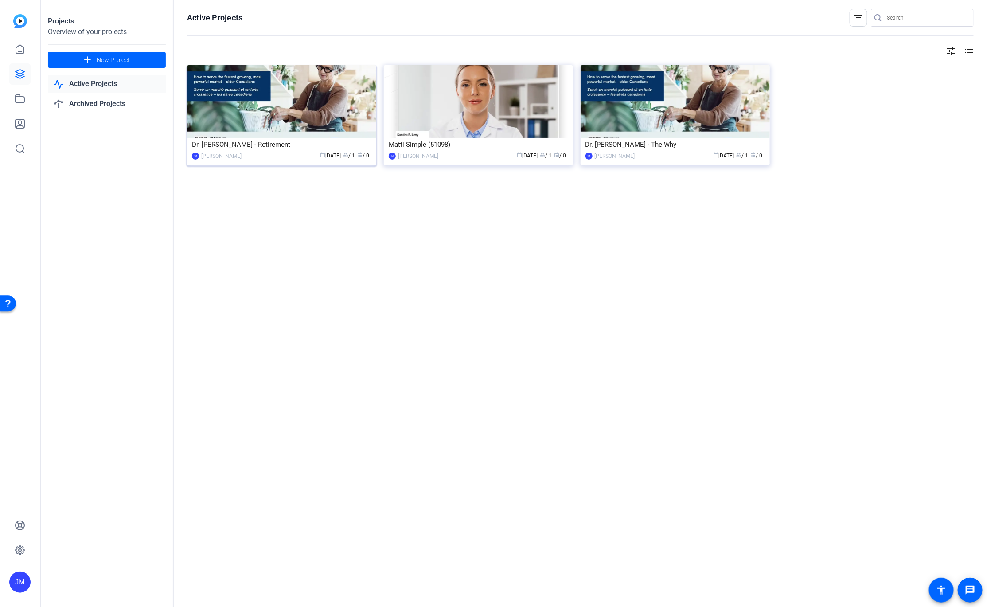
click at [254, 112] on img at bounding box center [281, 101] width 189 height 73
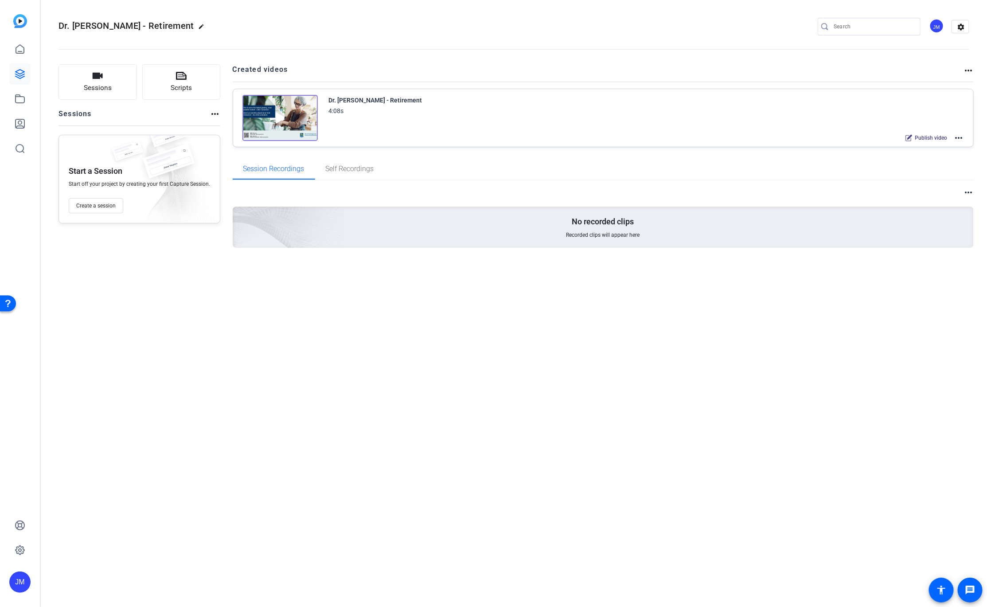
click at [958, 139] on mat-icon "more_horiz" at bounding box center [959, 138] width 11 height 11
click at [908, 170] on span "Duplicate in new Project" at bounding box center [927, 171] width 62 height 11
click at [356, 100] on div "Dr. [PERSON_NAME] - Retirement" at bounding box center [376, 100] width 94 height 11
click at [376, 100] on div "Dr. [PERSON_NAME] - Retirement" at bounding box center [376, 100] width 94 height 11
click at [20, 72] on icon at bounding box center [20, 74] width 11 height 11
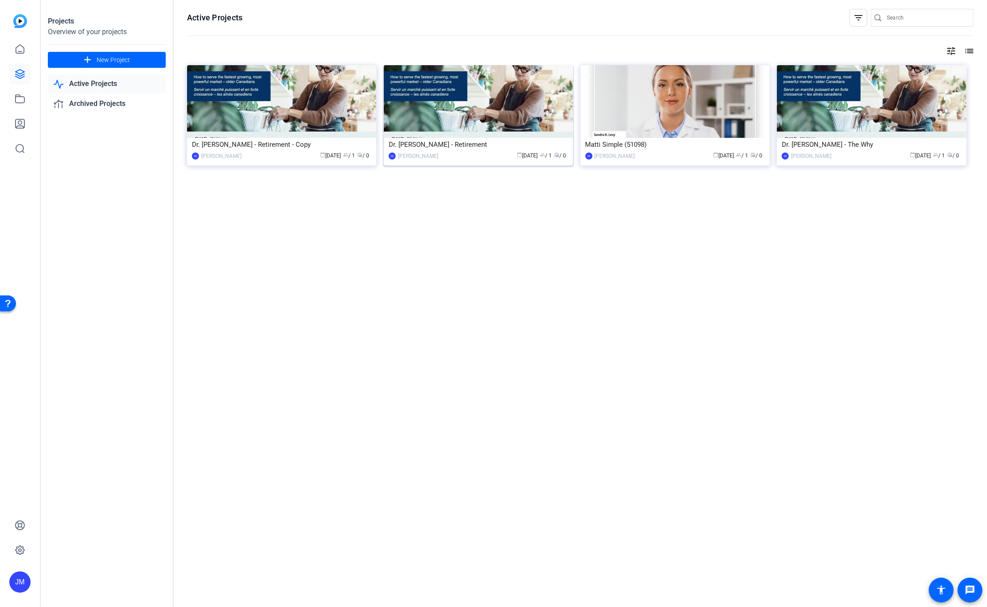
click at [475, 116] on img at bounding box center [478, 101] width 189 height 73
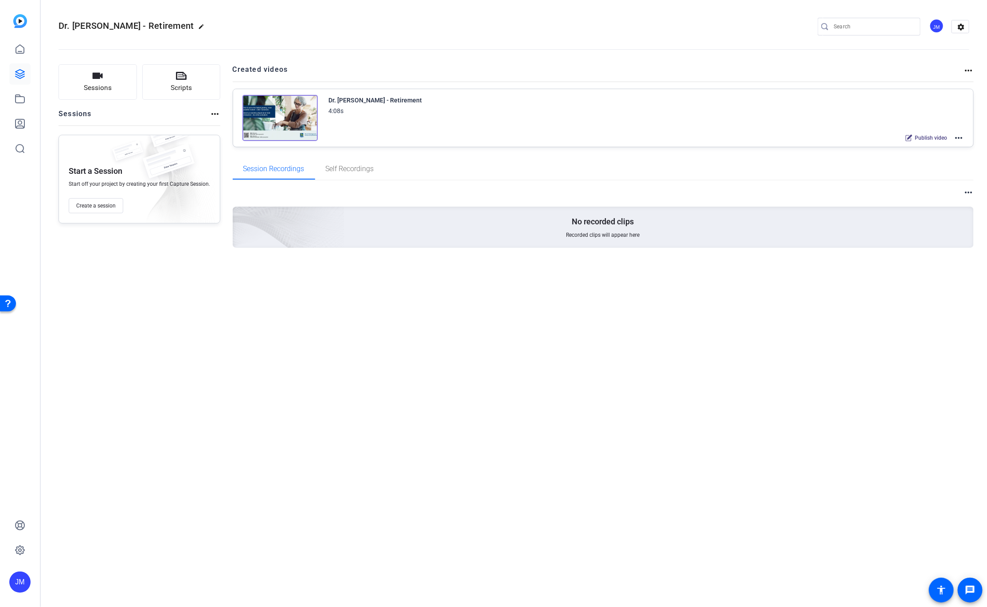
click at [936, 136] on span "Publish video" at bounding box center [931, 137] width 32 height 7
